Goal: Task Accomplishment & Management: Manage account settings

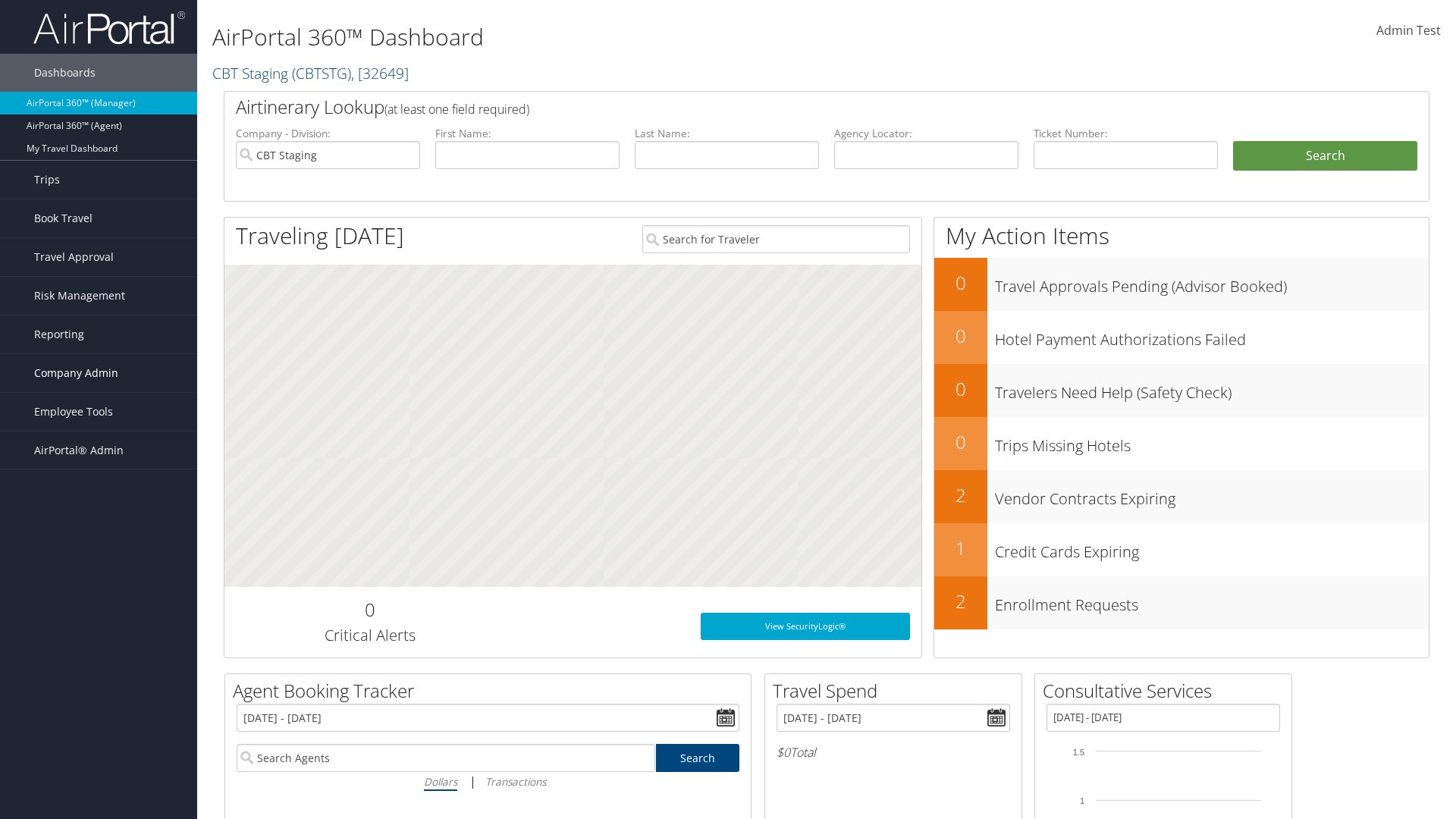
click at [99, 373] on span "Company Admin" at bounding box center [76, 373] width 84 height 38
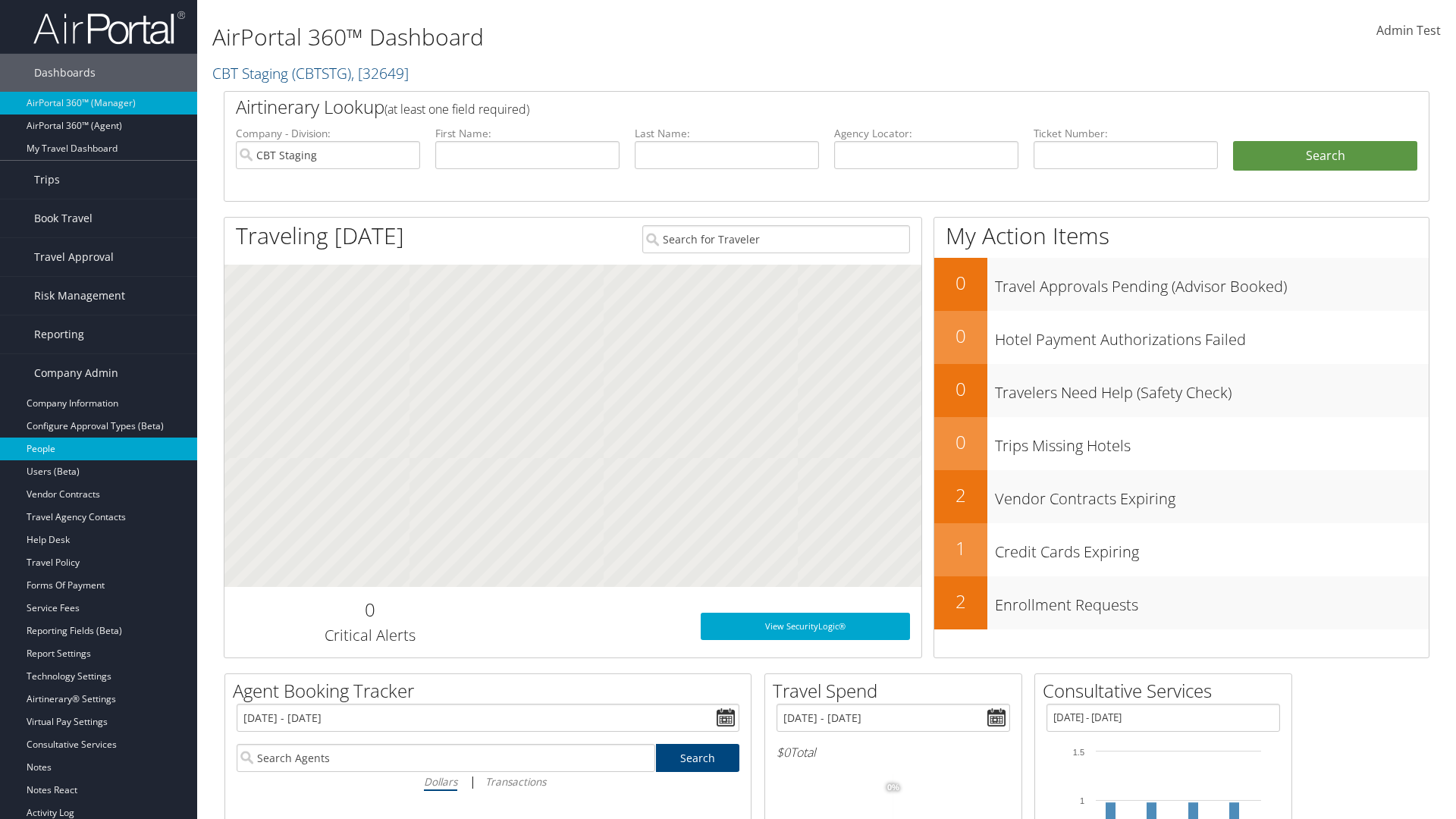
click at [99, 449] on link "People" at bounding box center [99, 448] width 197 height 23
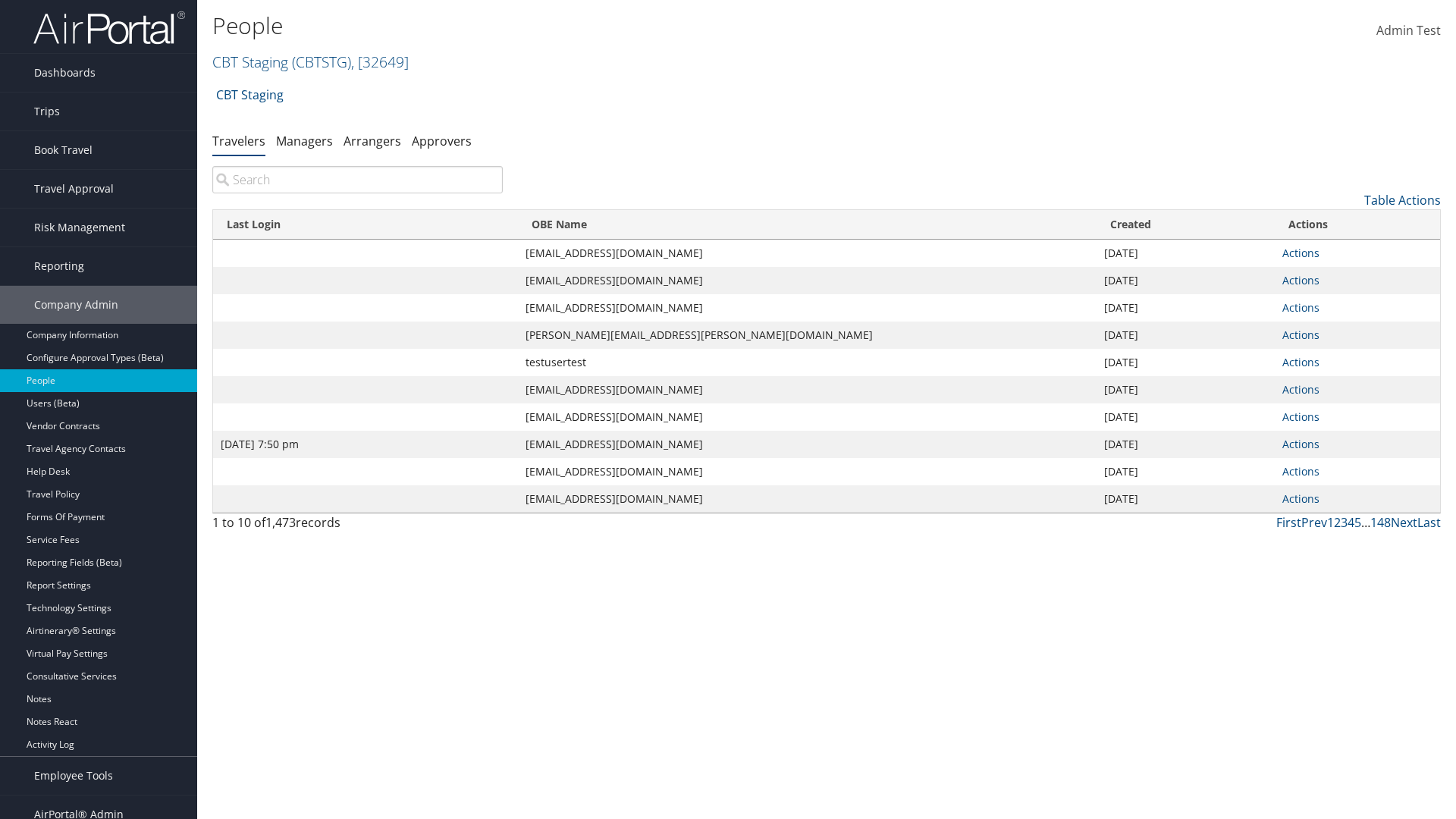
click at [357, 180] on input "search" at bounding box center [357, 180] width 290 height 27
type input "[DATE] 7:50 pm"
